Goal: Information Seeking & Learning: Learn about a topic

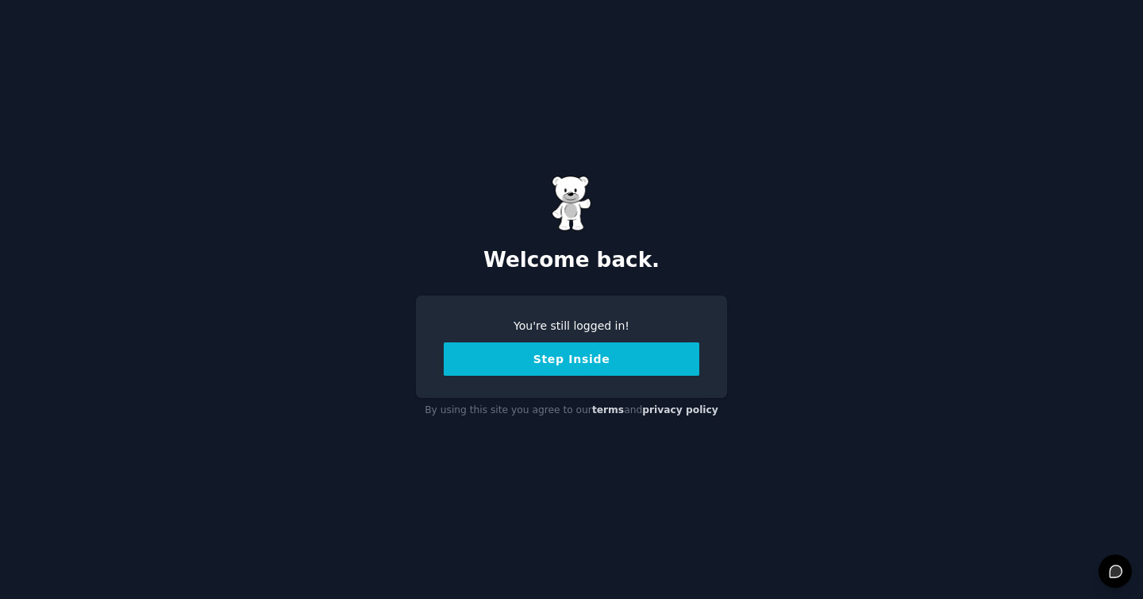
click at [540, 364] on button "Step Inside" at bounding box center [572, 358] width 256 height 33
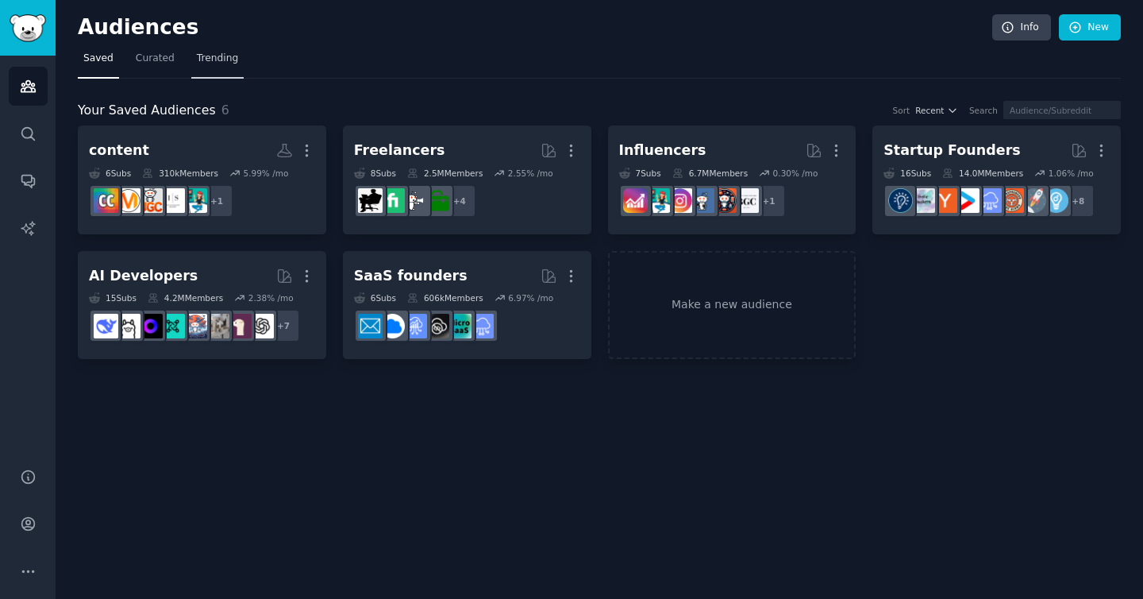
click at [211, 60] on span "Trending" at bounding box center [217, 59] width 41 height 14
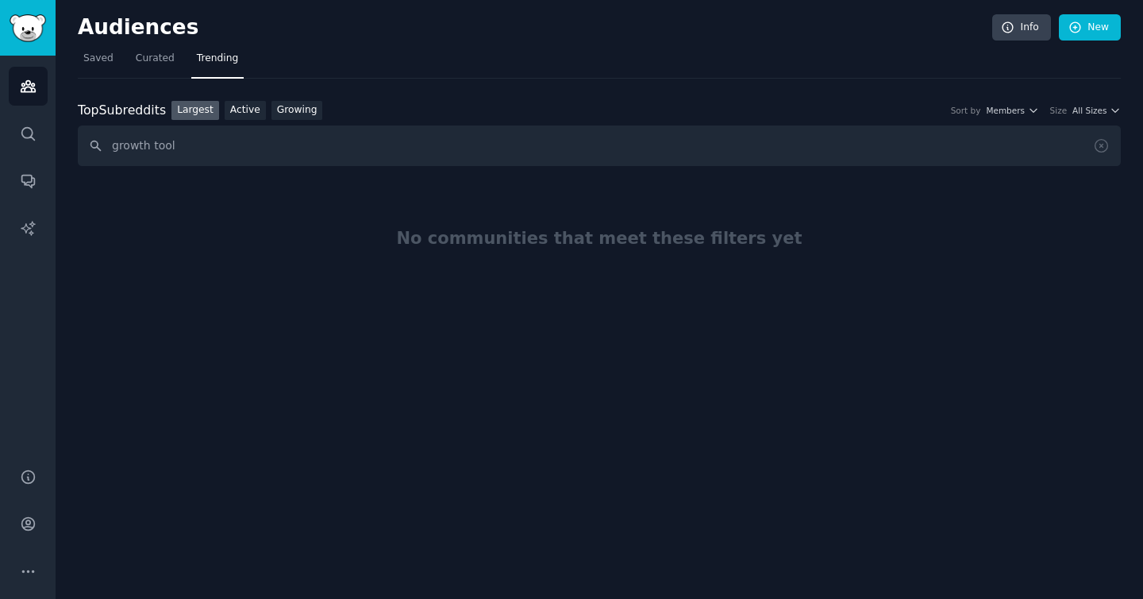
click at [161, 141] on input "growth tool" at bounding box center [599, 145] width 1043 height 40
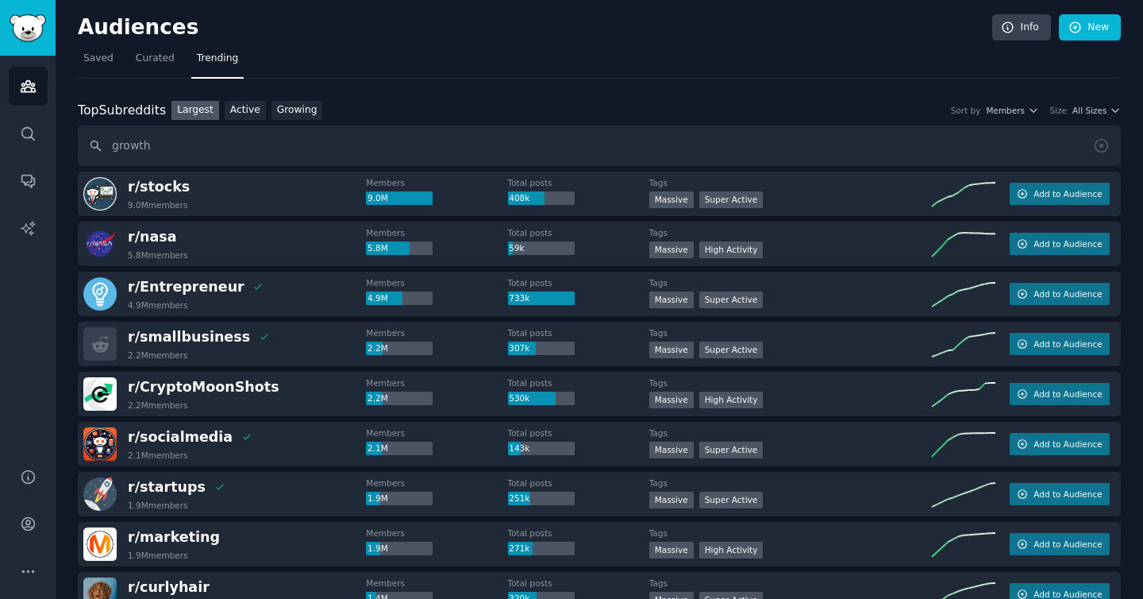
click at [133, 146] on input "growth" at bounding box center [599, 145] width 1043 height 40
type input "lead gen tool"
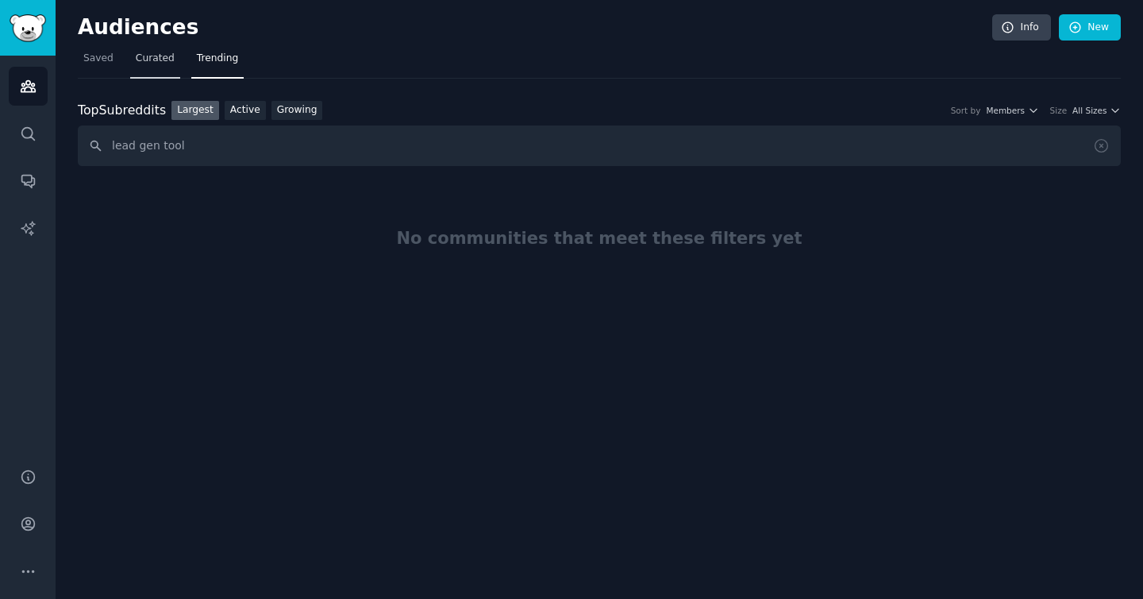
click at [161, 60] on span "Curated" at bounding box center [155, 59] width 39 height 14
